Goal: Transaction & Acquisition: Purchase product/service

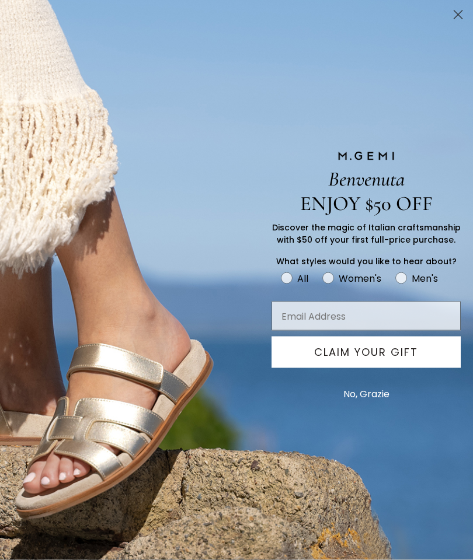
scroll to position [1113, 0]
click at [450, 19] on circle "Close dialog" at bounding box center [457, 14] width 19 height 19
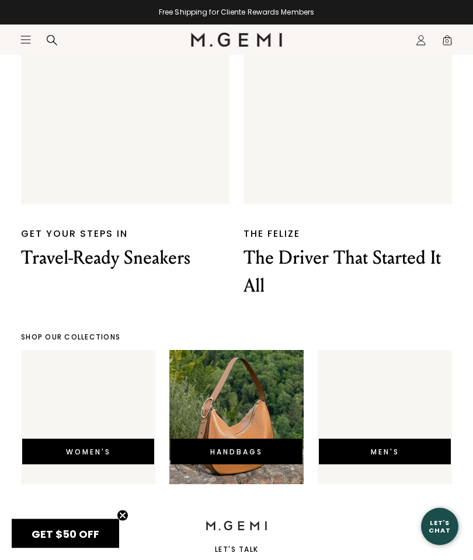
scroll to position [2351, 0]
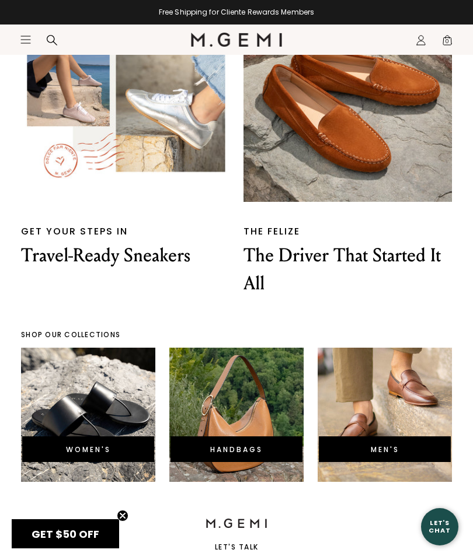
click at [77, 445] on link "WOMEN'S" at bounding box center [88, 450] width 45 height 10
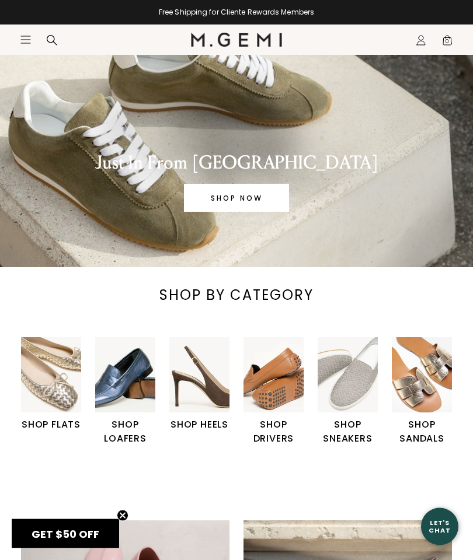
scroll to position [43, 0]
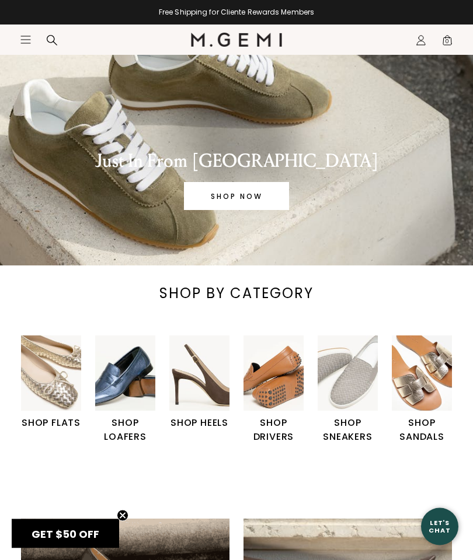
click at [118, 393] on img "2 / 6" at bounding box center [125, 373] width 60 height 75
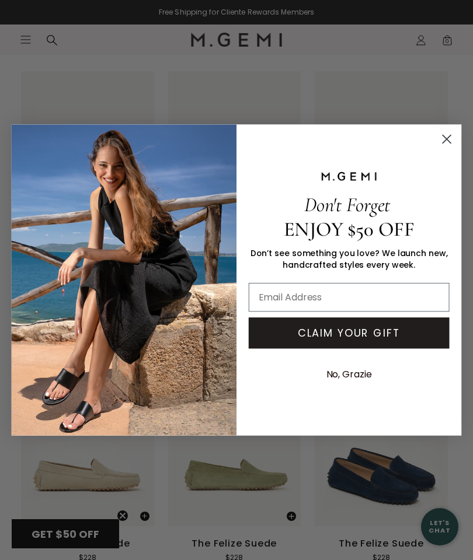
scroll to position [1256, 0]
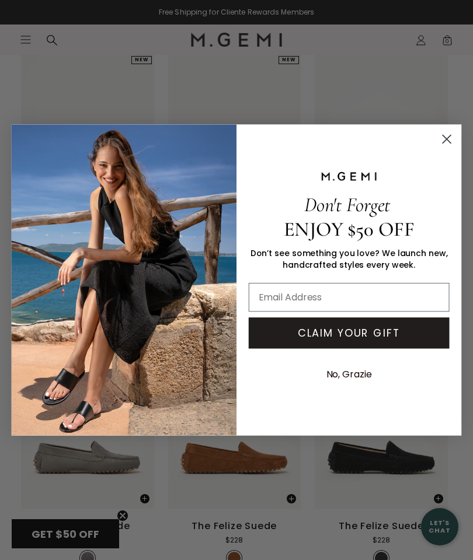
click at [440, 130] on icon "Close dialog" at bounding box center [446, 139] width 20 height 20
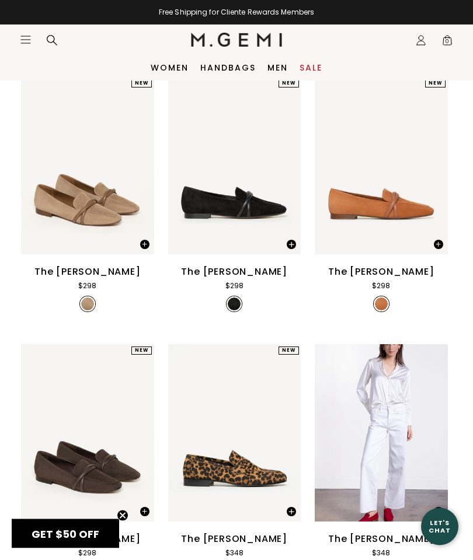
scroll to position [0, 0]
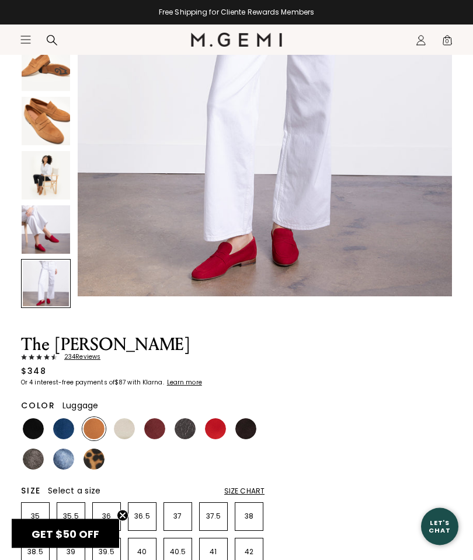
scroll to position [197, 0]
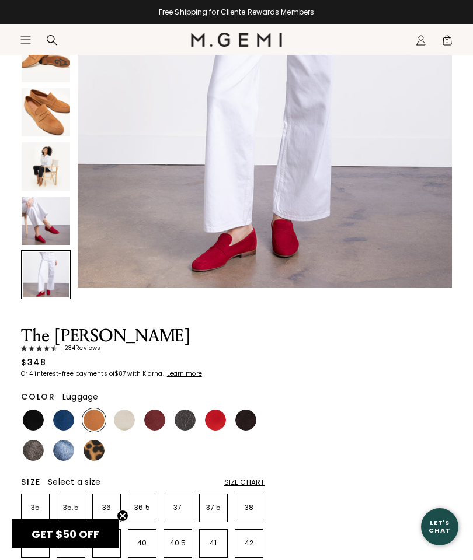
click at [19, 452] on section "Home Women's Italian Shoes The Sacca Donna 234 Review s $348 Or 4 interest-free…" at bounding box center [236, 436] width 473 height 1106
click at [24, 452] on img at bounding box center [33, 450] width 21 height 21
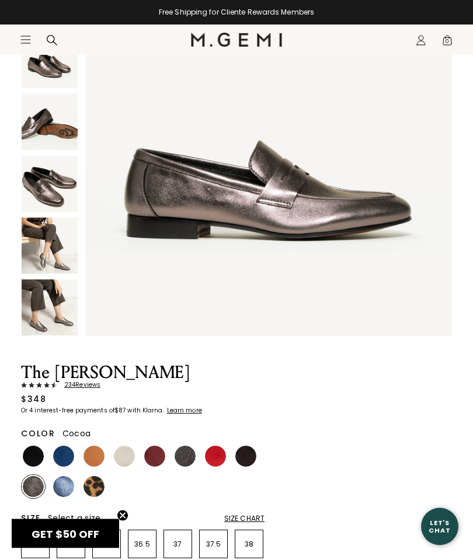
scroll to position [155, 0]
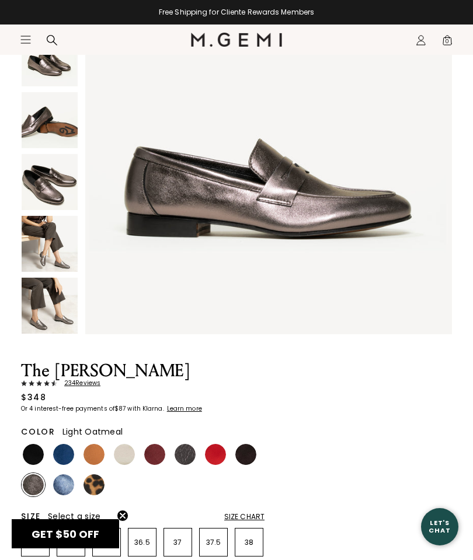
click at [118, 460] on img at bounding box center [124, 454] width 21 height 21
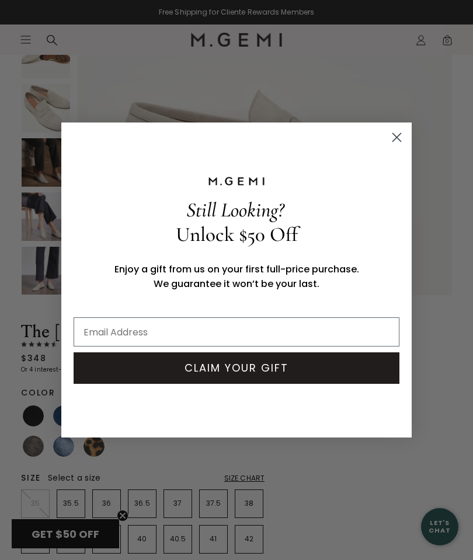
scroll to position [213, 0]
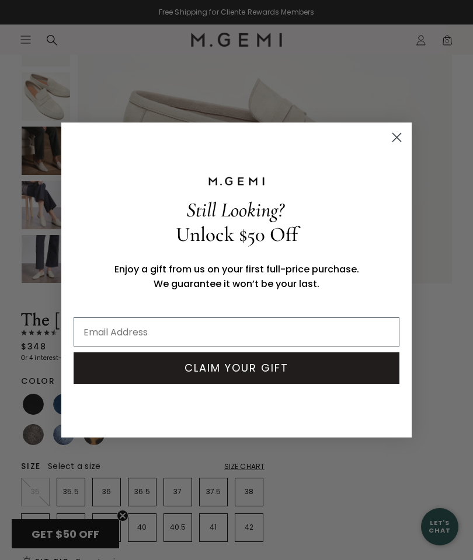
click at [391, 139] on circle "Close dialog" at bounding box center [396, 137] width 19 height 19
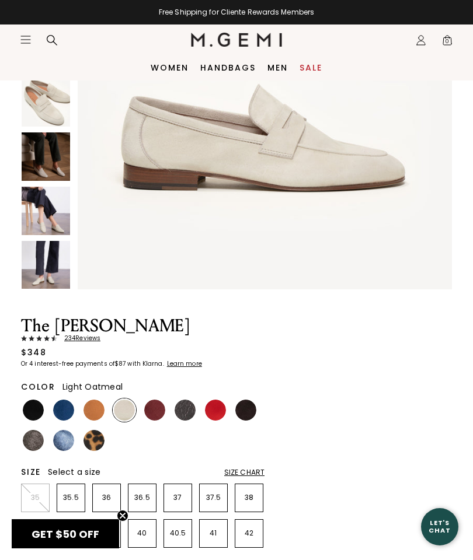
scroll to position [115, 0]
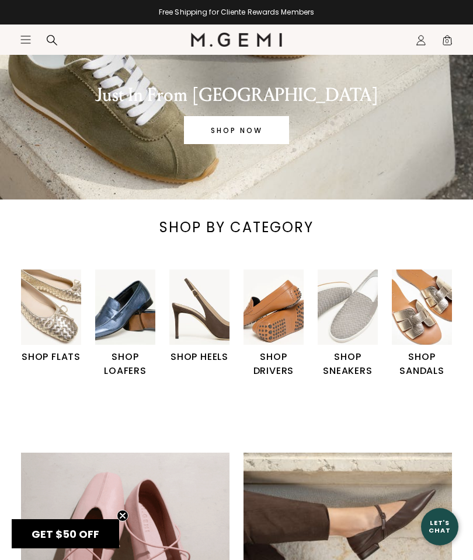
click at [35, 301] on img "1 / 6" at bounding box center [51, 307] width 60 height 75
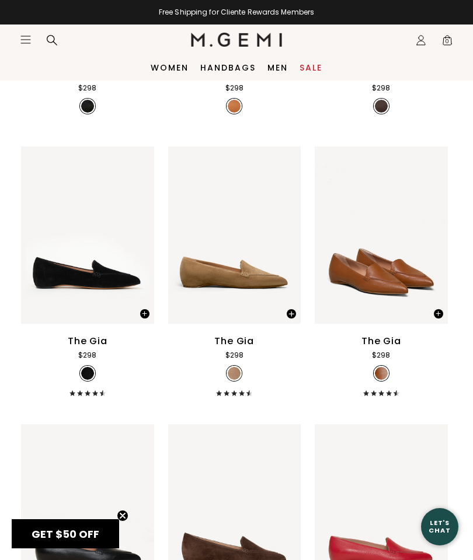
scroll to position [590, 0]
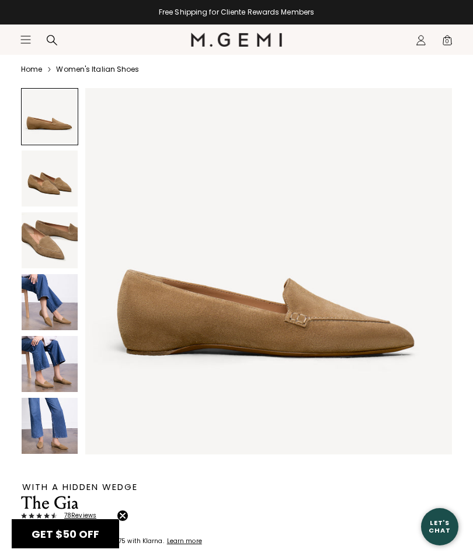
scroll to position [47, 0]
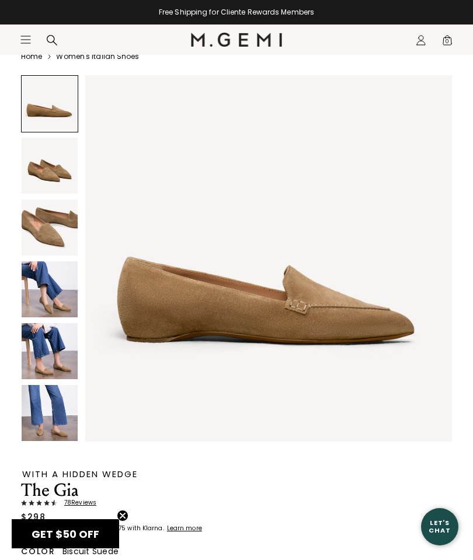
click at [403, 406] on img at bounding box center [268, 258] width 366 height 366
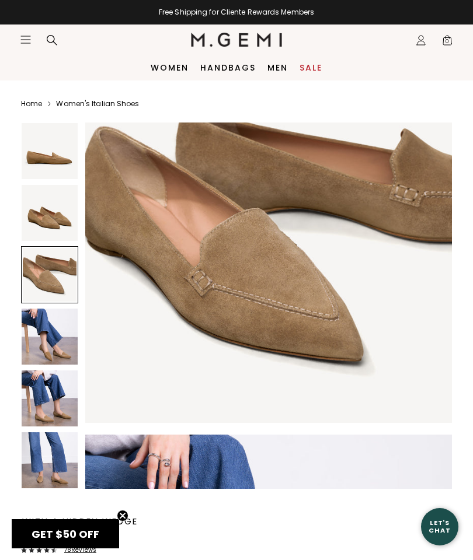
scroll to position [770, 0]
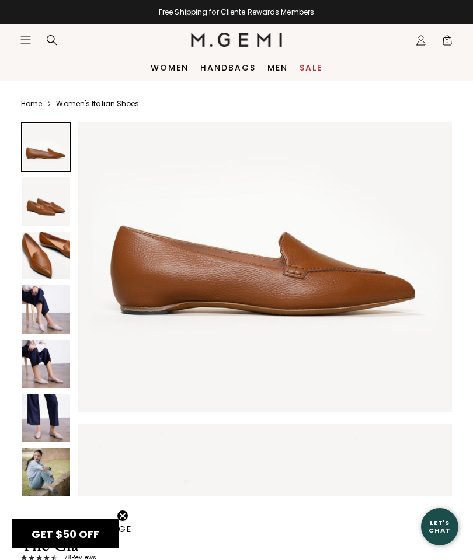
scroll to position [89, 0]
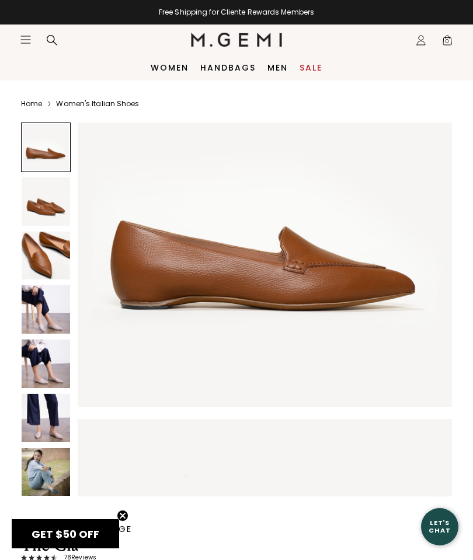
click at [23, 414] on img at bounding box center [46, 418] width 48 height 48
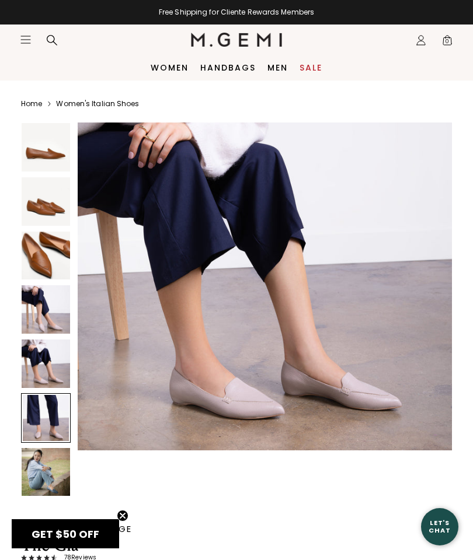
scroll to position [1929, 0]
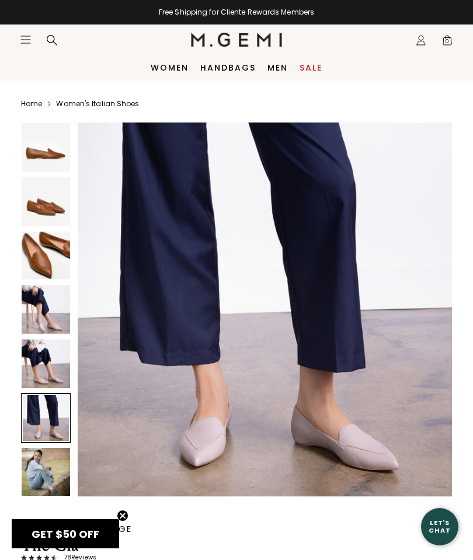
click at [37, 363] on img at bounding box center [46, 364] width 48 height 48
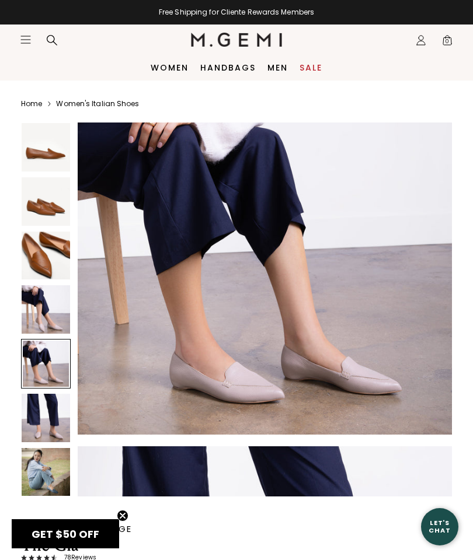
scroll to position [1543, 0]
